Goal: Information Seeking & Learning: Learn about a topic

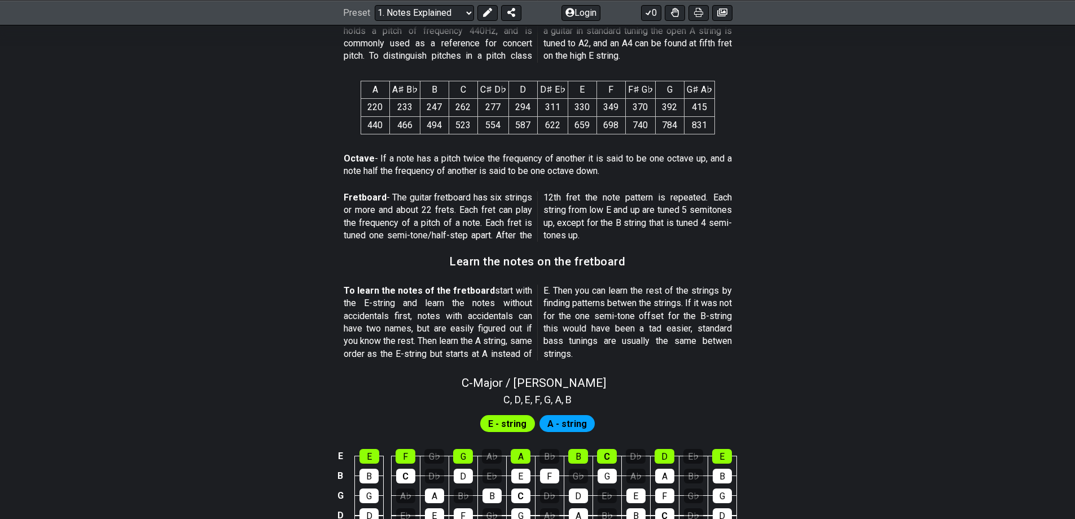
scroll to position [1016, 0]
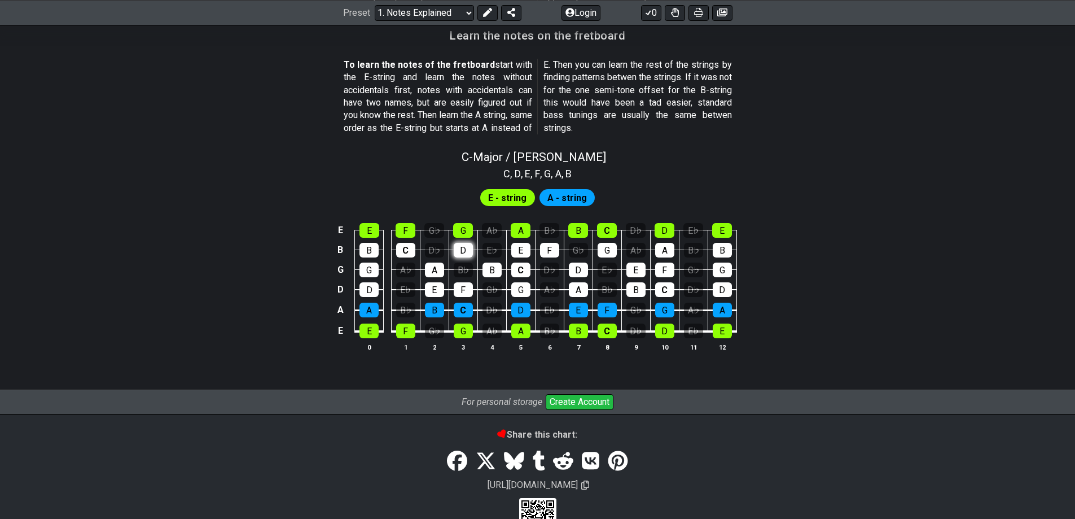
scroll to position [999, 0]
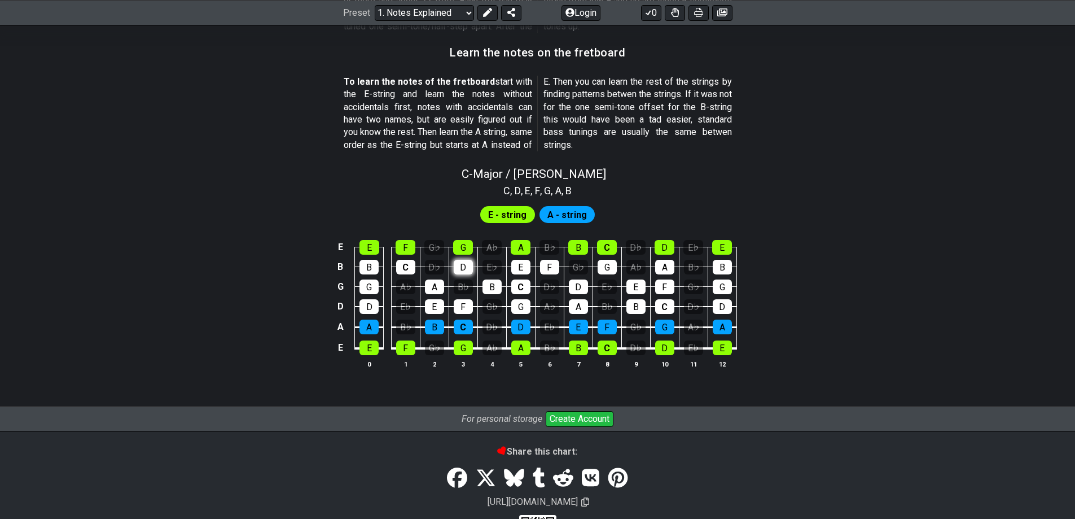
click at [463, 252] on tbody "E E F G♭ G A♭ A B♭ B C D♭ D E♭ E B B C D♭ D E♭ E F G♭ G A♭ A B♭ B G G A♭ A B♭ B…" at bounding box center [535, 293] width 403 height 133
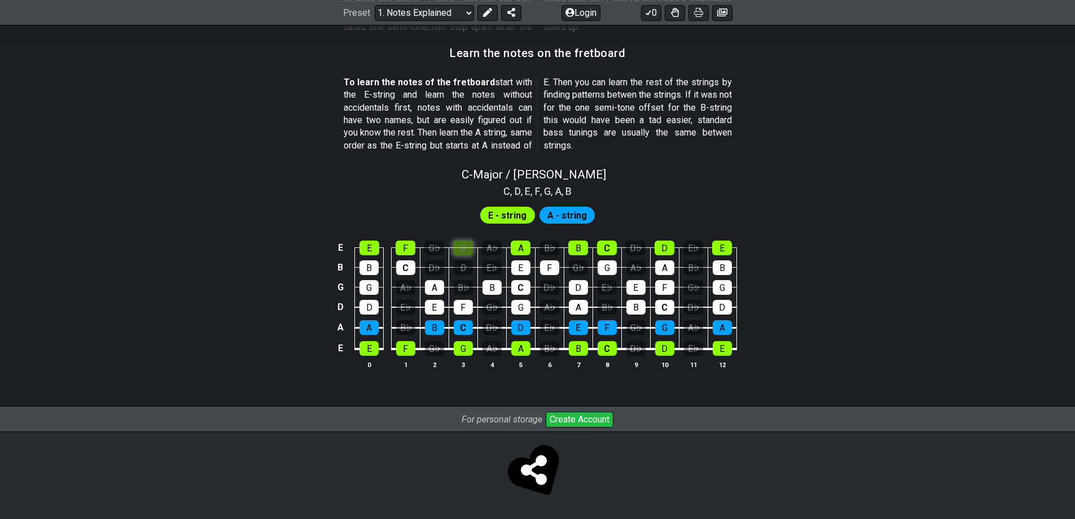
click at [462, 244] on div "G" at bounding box center [463, 247] width 20 height 15
click at [462, 310] on div "F" at bounding box center [463, 307] width 19 height 15
click at [463, 326] on div "C" at bounding box center [463, 327] width 19 height 15
click at [463, 304] on div "F" at bounding box center [463, 307] width 19 height 15
click at [464, 327] on div "C" at bounding box center [463, 327] width 19 height 15
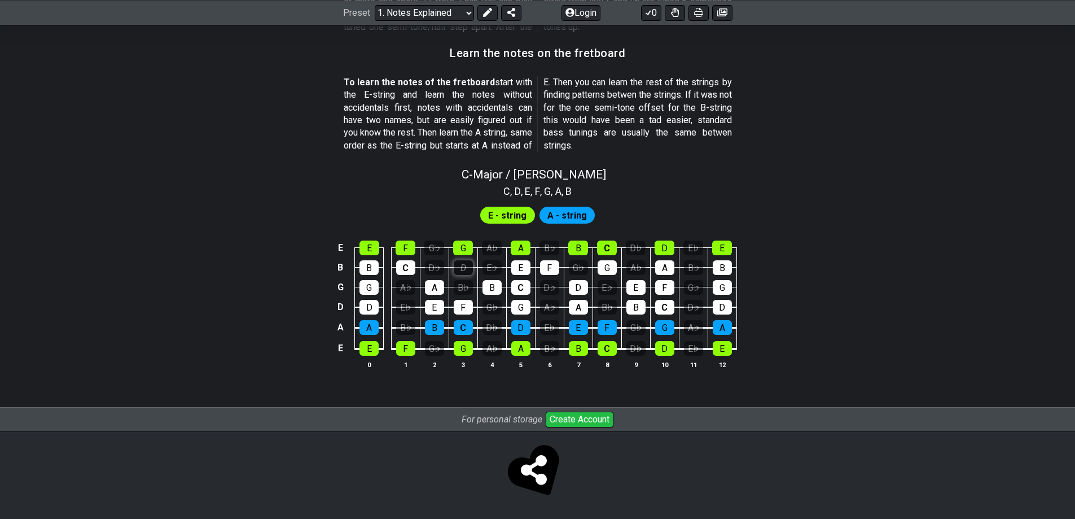
click at [462, 265] on div "D" at bounding box center [463, 267] width 19 height 15
click at [463, 290] on div "B♭" at bounding box center [463, 287] width 19 height 15
click at [463, 289] on div "B♭" at bounding box center [463, 287] width 19 height 15
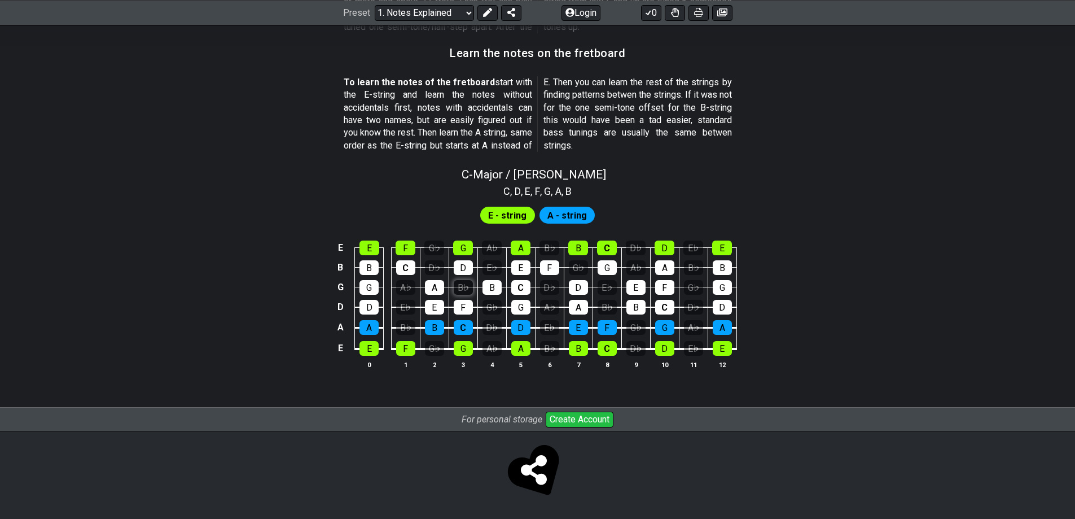
click at [462, 280] on div "B♭" at bounding box center [463, 287] width 19 height 15
click at [461, 284] on div "B♭" at bounding box center [463, 287] width 19 height 15
click at [465, 270] on div "D" at bounding box center [463, 267] width 19 height 15
click at [462, 248] on div "G" at bounding box center [463, 247] width 20 height 15
click at [459, 312] on div "F" at bounding box center [463, 307] width 19 height 15
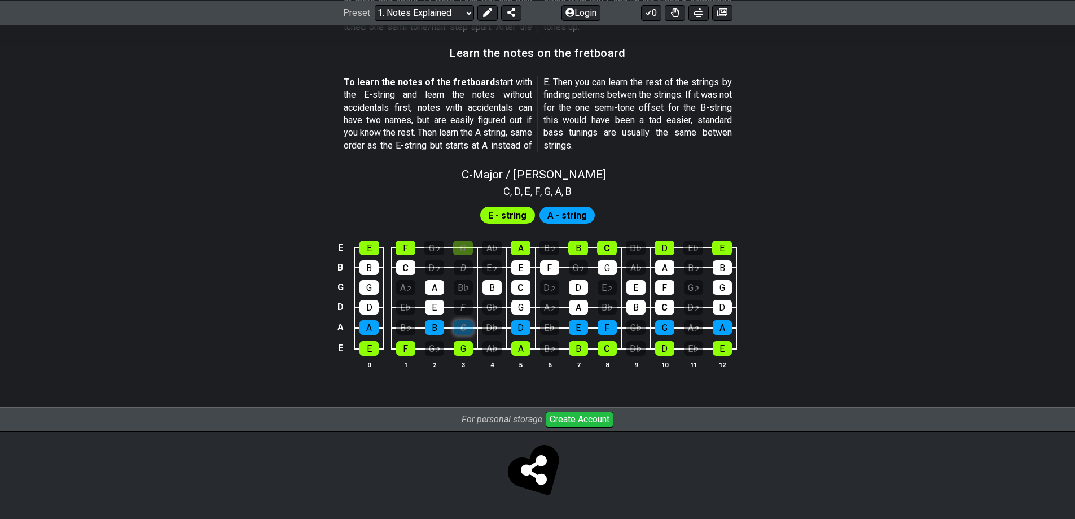
click at [463, 326] on div "C" at bounding box center [463, 327] width 19 height 15
click at [458, 339] on td "G" at bounding box center [463, 337] width 29 height 21
click at [463, 348] on div "G" at bounding box center [463, 348] width 19 height 15
click at [465, 326] on div "C" at bounding box center [463, 327] width 19 height 15
click at [466, 304] on div "F" at bounding box center [463, 307] width 19 height 15
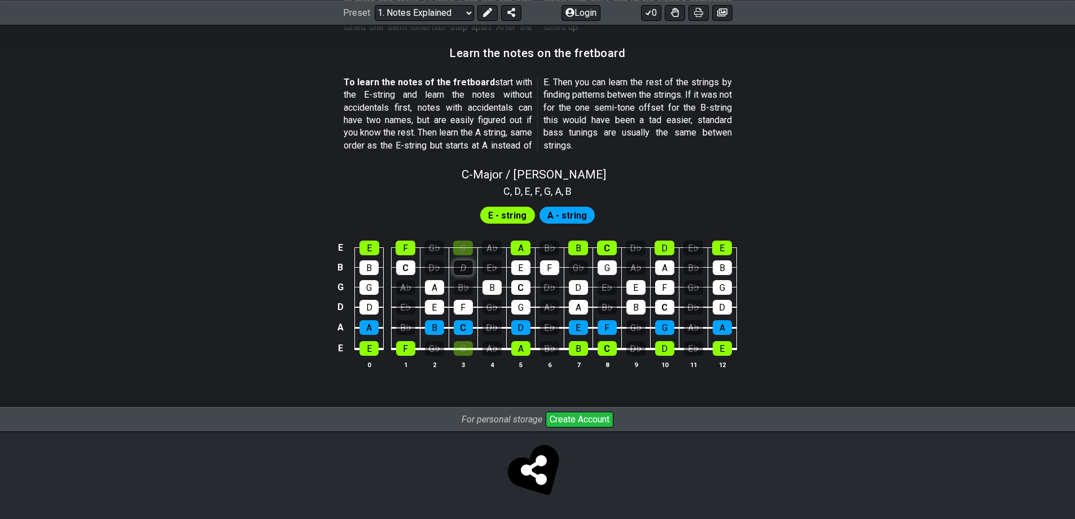
click at [459, 266] on div "D" at bounding box center [463, 267] width 19 height 15
click at [465, 348] on div "G" at bounding box center [463, 348] width 19 height 15
click at [464, 244] on div "G" at bounding box center [463, 247] width 20 height 15
click at [465, 247] on div "G" at bounding box center [463, 247] width 20 height 15
click at [461, 250] on div "G" at bounding box center [463, 247] width 20 height 15
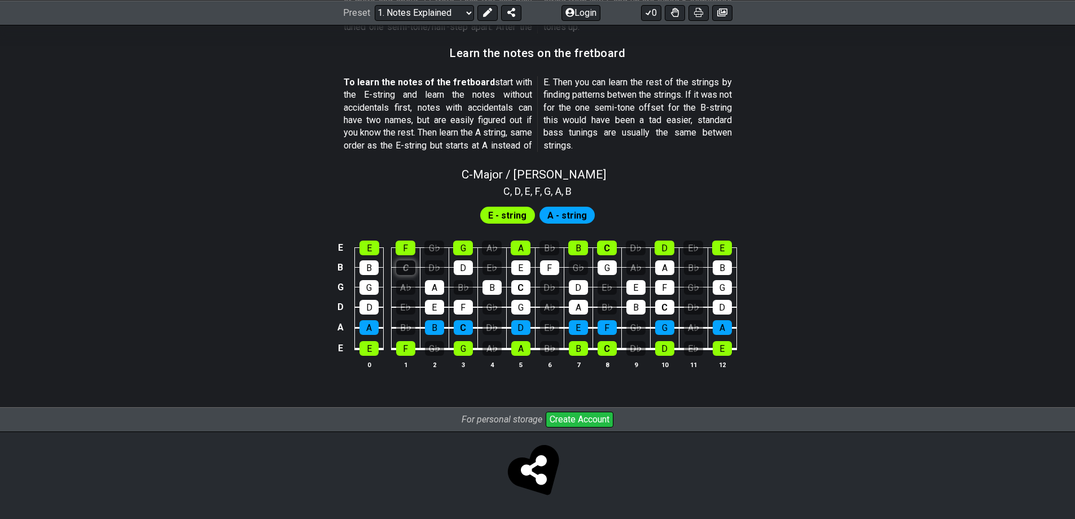
click at [407, 269] on div "C" at bounding box center [405, 267] width 19 height 15
click at [370, 248] on div "E" at bounding box center [370, 247] width 20 height 15
click at [371, 248] on div "E" at bounding box center [370, 247] width 20 height 15
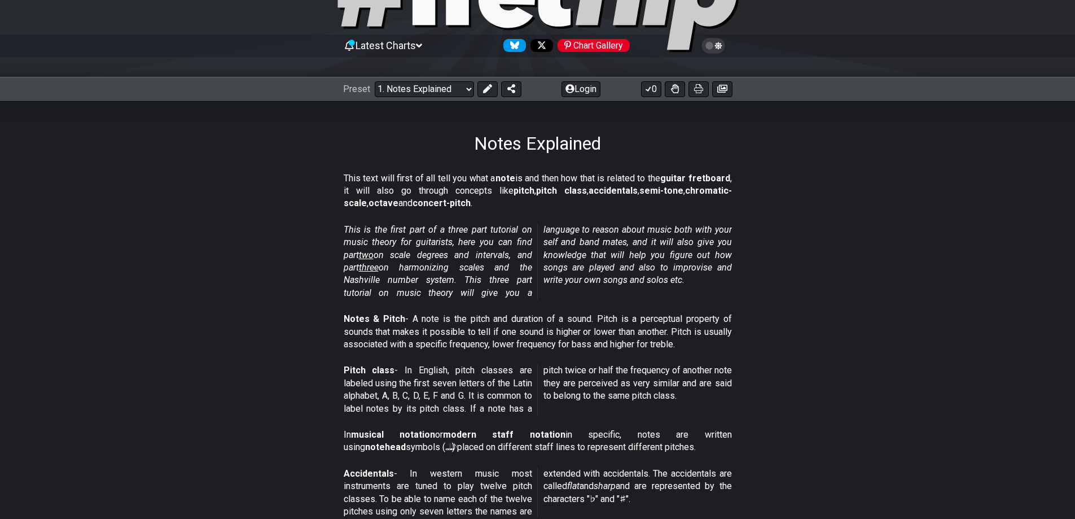
scroll to position [0, 0]
